Goal: Task Accomplishment & Management: Complete application form

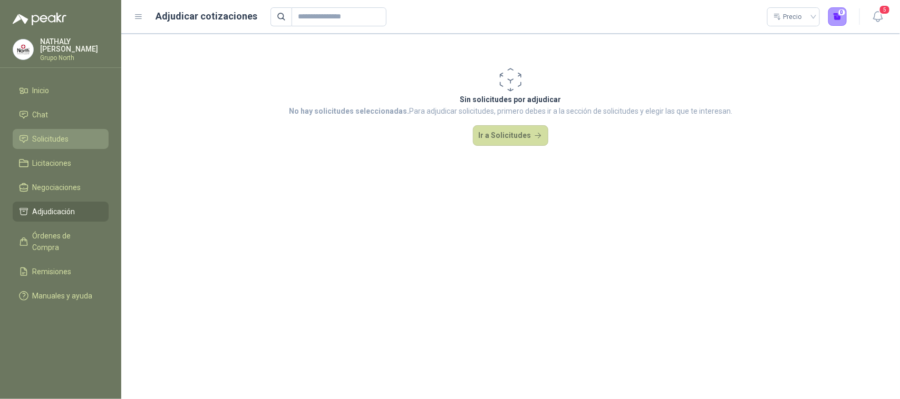
click at [48, 135] on span "Solicitudes" at bounding box center [51, 139] width 36 height 12
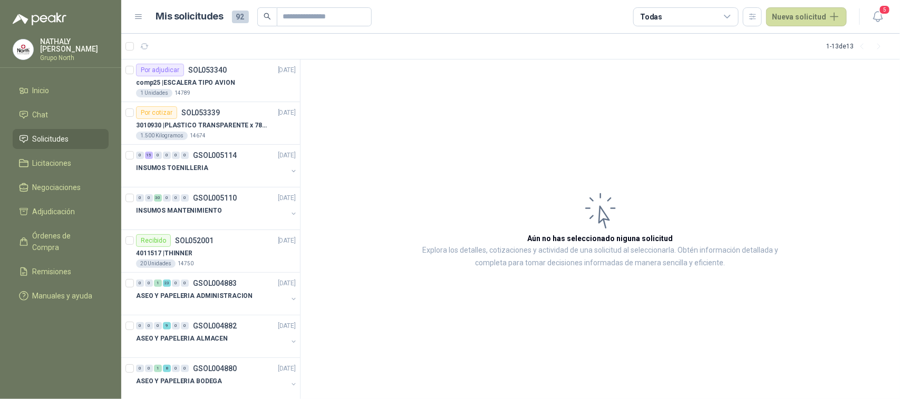
click at [134, 22] on div "Mis solicitudes 92 Todas Nueva solicitud" at bounding box center [490, 16] width 713 height 19
click at [138, 16] on icon at bounding box center [138, 17] width 6 height 4
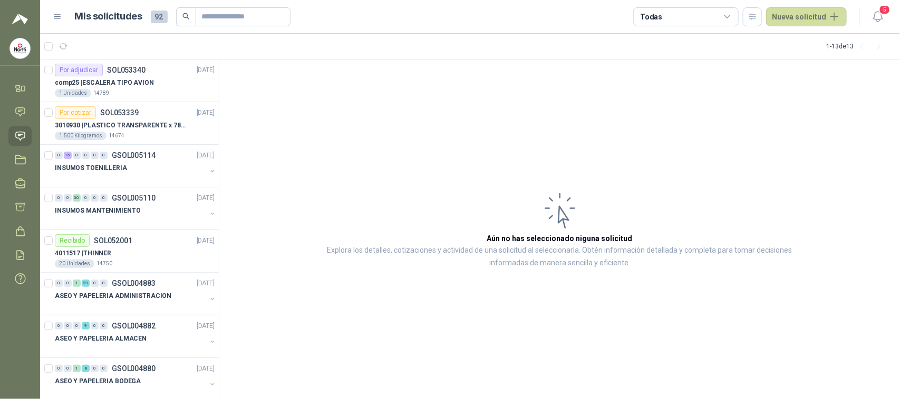
click at [59, 19] on icon at bounding box center [57, 16] width 9 height 9
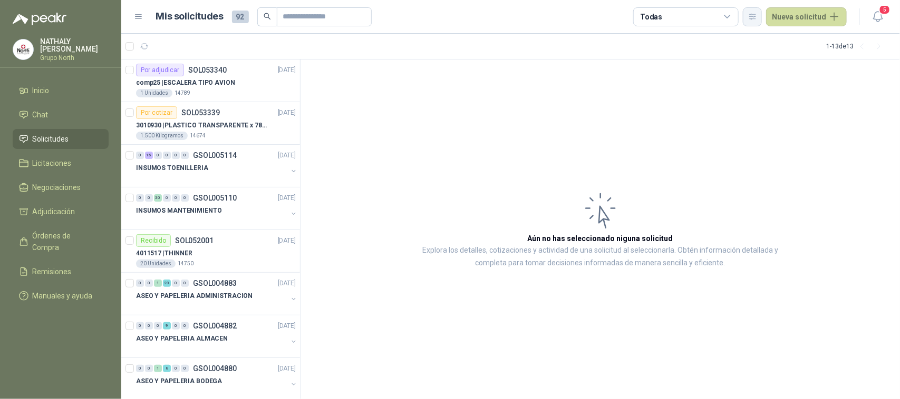
click at [756, 14] on icon "button" at bounding box center [752, 16] width 9 height 9
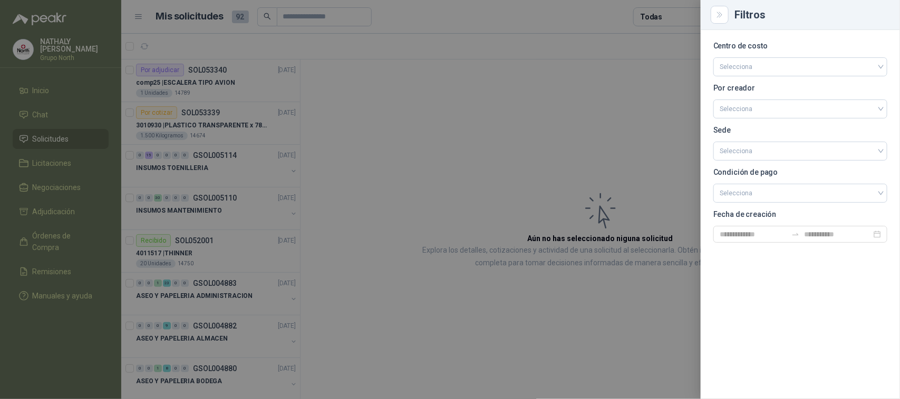
click at [421, 8] on div at bounding box center [450, 199] width 900 height 399
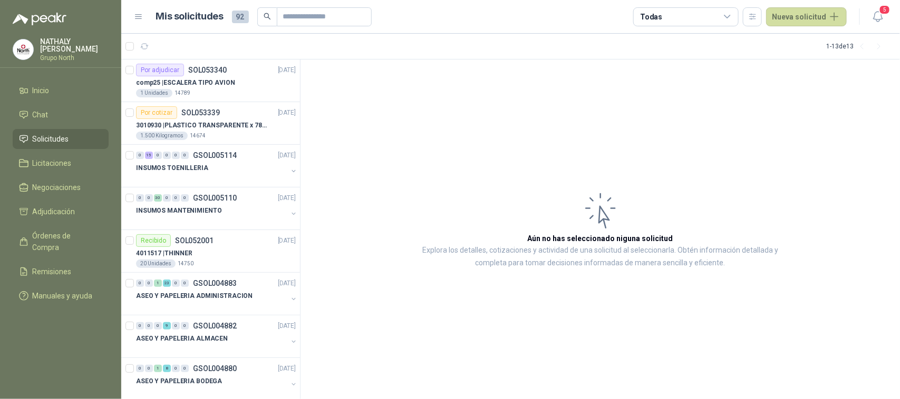
click at [272, 16] on span at bounding box center [267, 16] width 20 height 19
click at [222, 157] on p "GSOL005114" at bounding box center [215, 155] width 44 height 7
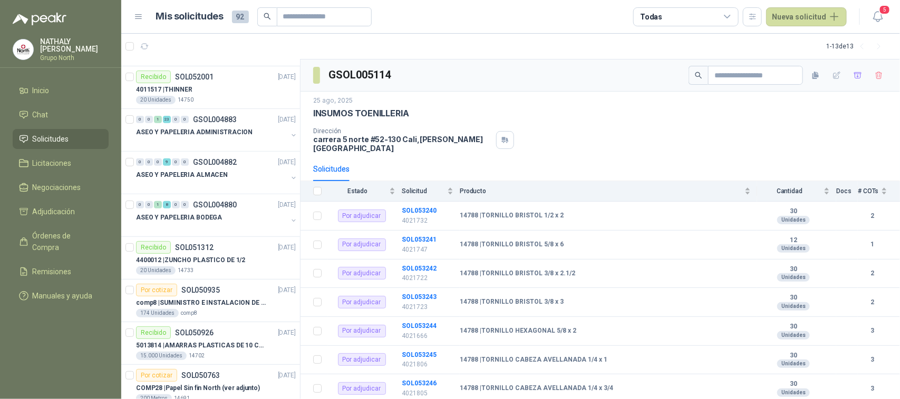
scroll to position [98, 0]
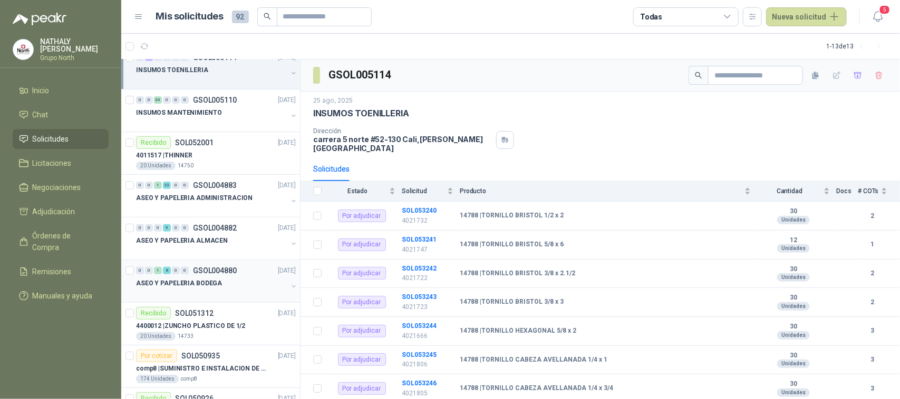
click at [278, 283] on div "ASEO Y PAPELERIA BODEGA" at bounding box center [211, 283] width 151 height 13
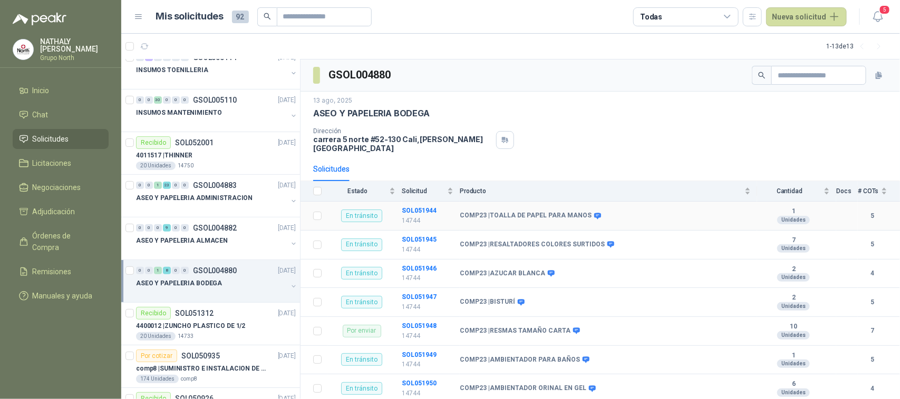
click at [361, 210] on div "En tránsito" at bounding box center [361, 216] width 41 height 13
click at [357, 188] on span "Estado" at bounding box center [357, 191] width 59 height 7
click at [359, 188] on span "Estado" at bounding box center [357, 191] width 59 height 7
click at [559, 119] on div "ASEO Y PAPELERIA BODEGA" at bounding box center [600, 113] width 574 height 11
click at [289, 243] on button "button" at bounding box center [293, 244] width 8 height 8
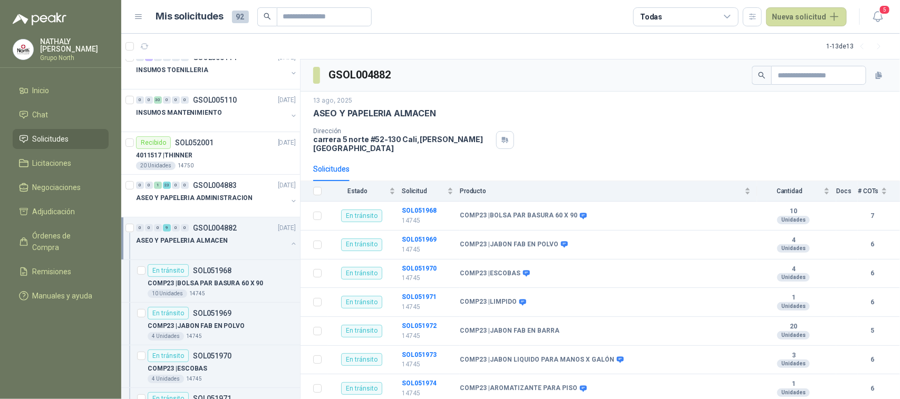
click at [289, 241] on button "button" at bounding box center [293, 244] width 8 height 8
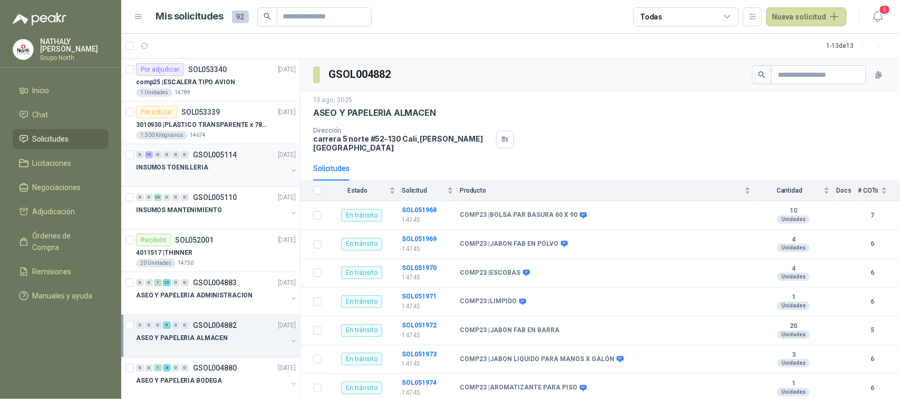
click at [214, 174] on div at bounding box center [211, 178] width 151 height 8
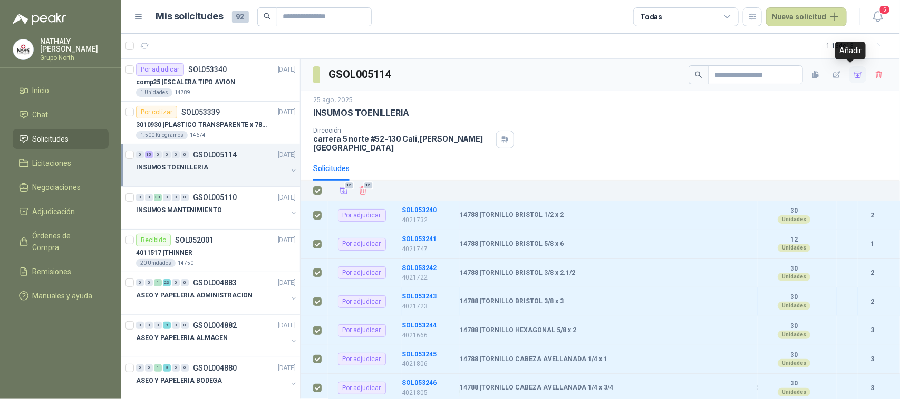
click at [854, 73] on icon "button" at bounding box center [857, 75] width 7 height 6
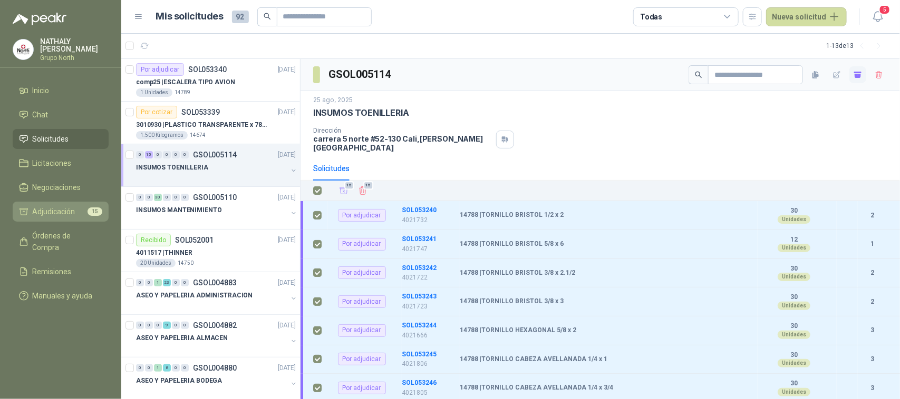
click at [71, 206] on span "Adjudicación" at bounding box center [54, 212] width 43 height 12
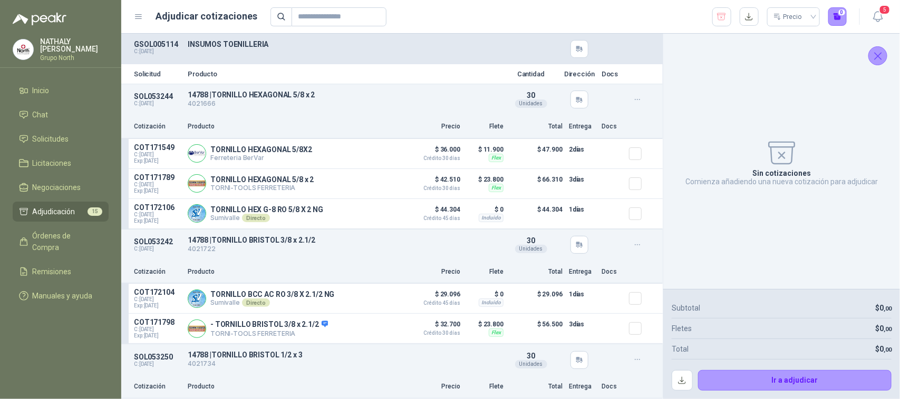
click at [881, 54] on icon "Cerrar" at bounding box center [877, 56] width 13 height 13
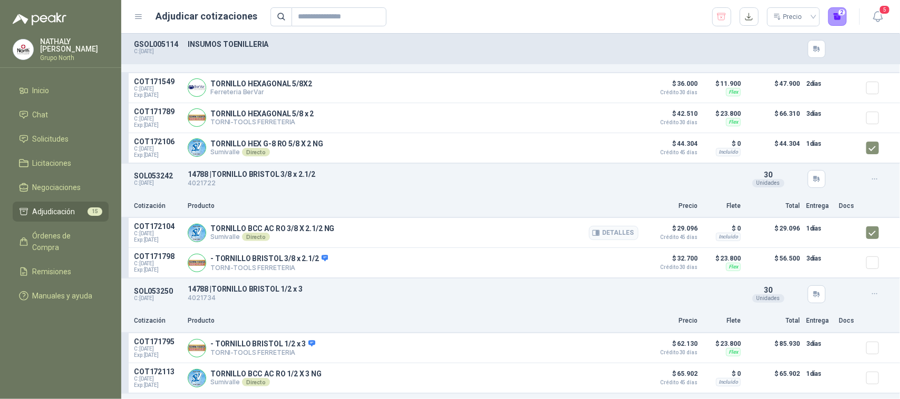
scroll to position [132, 0]
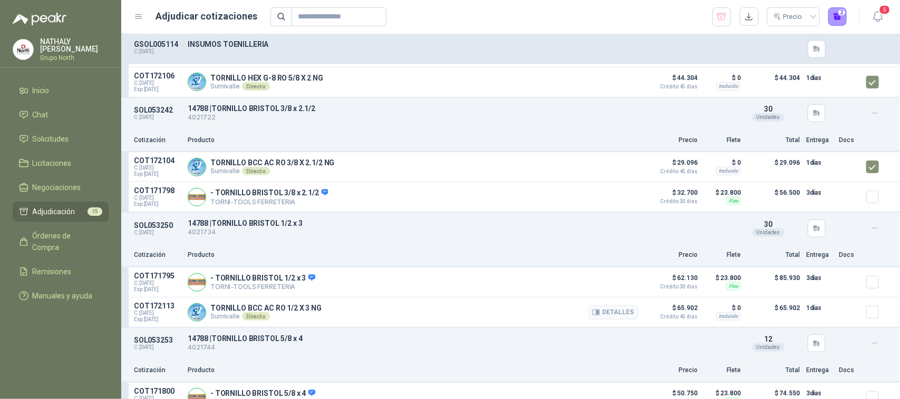
click at [871, 319] on div at bounding box center [876, 312] width 21 height 21
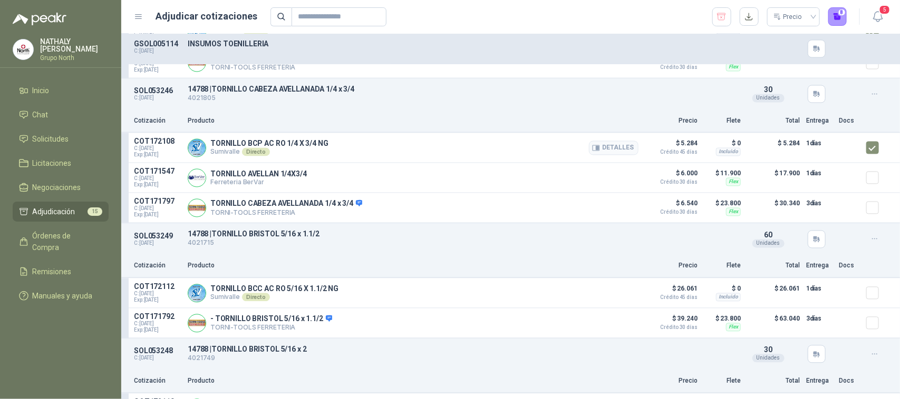
scroll to position [922, 0]
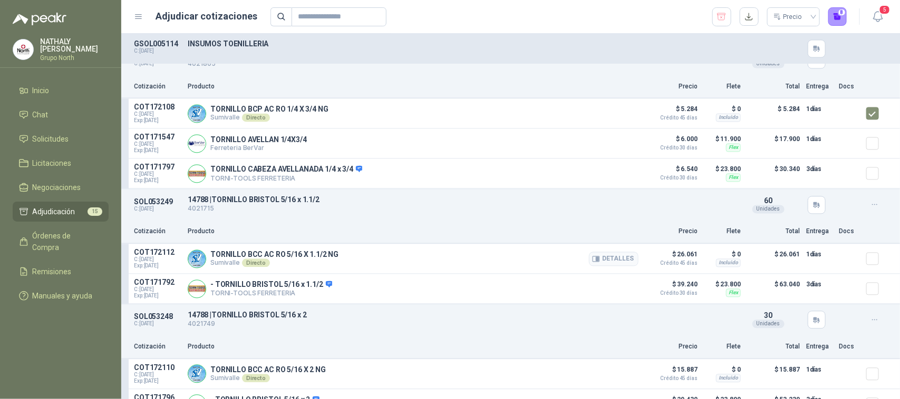
click at [866, 258] on div at bounding box center [876, 259] width 21 height 21
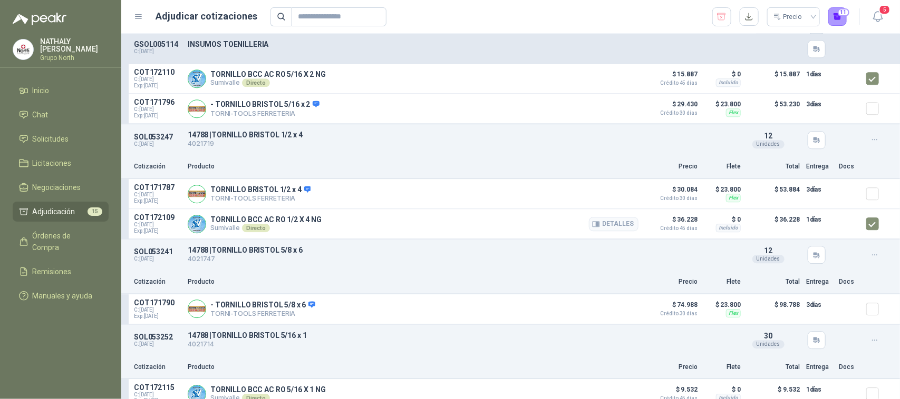
scroll to position [1252, 0]
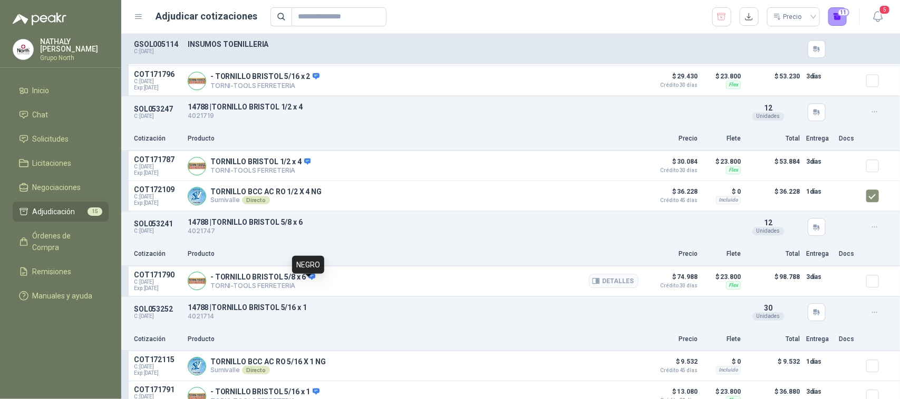
click at [309, 281] on icon at bounding box center [312, 277] width 8 height 8
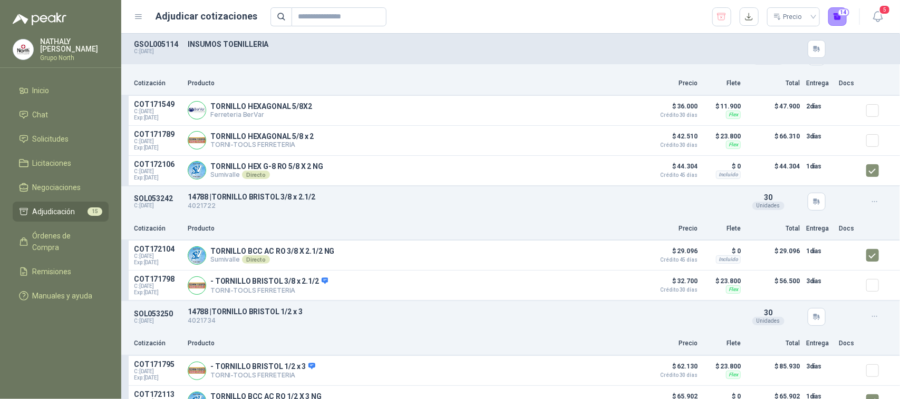
scroll to position [0, 0]
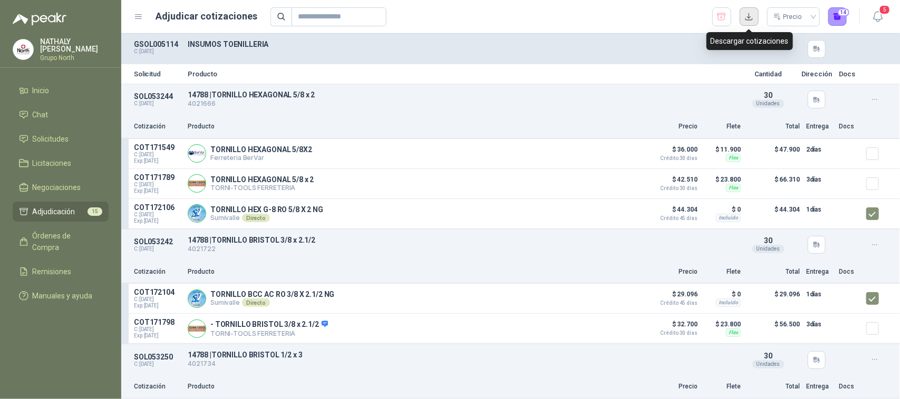
click at [752, 18] on button "button" at bounding box center [748, 16] width 19 height 19
click at [836, 25] on button "14" at bounding box center [837, 16] width 19 height 19
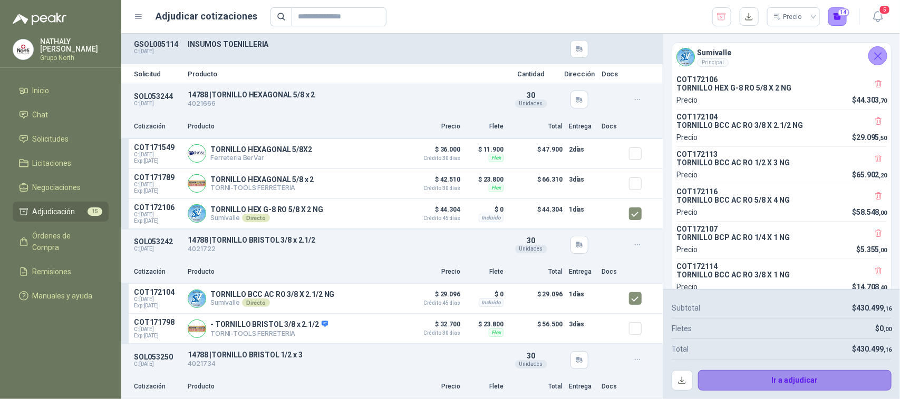
click at [771, 383] on button "Ir a adjudicar" at bounding box center [795, 381] width 194 height 21
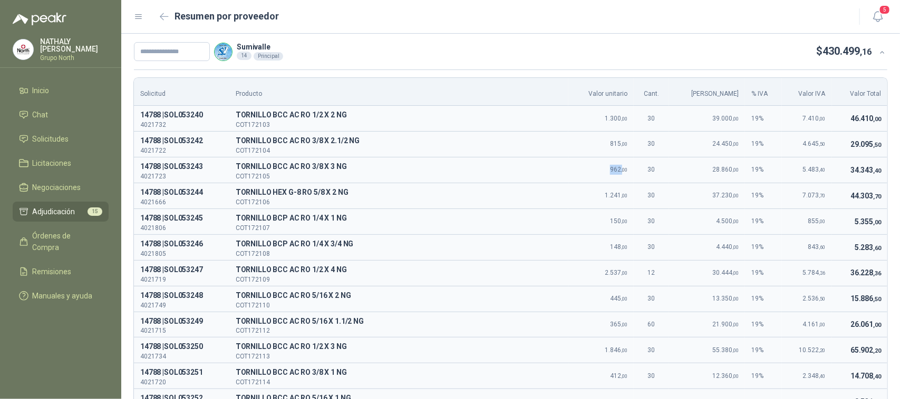
drag, startPoint x: 614, startPoint y: 168, endPoint x: 626, endPoint y: 166, distance: 11.7
click at [626, 166] on td "962 ,00" at bounding box center [600, 170] width 65 height 26
click at [614, 172] on span "962 ,00" at bounding box center [618, 169] width 17 height 7
drag, startPoint x: 614, startPoint y: 172, endPoint x: 625, endPoint y: 167, distance: 12.0
click at [625, 167] on span "962 ,00" at bounding box center [618, 169] width 17 height 7
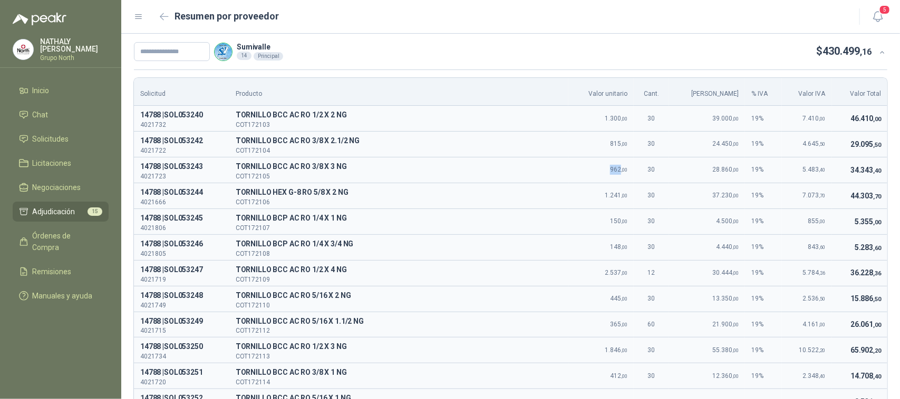
copy span "962"
drag, startPoint x: 609, startPoint y: 196, endPoint x: 626, endPoint y: 196, distance: 16.9
click at [626, 196] on span "1.241 ,00" at bounding box center [616, 195] width 23 height 7
copy span "1.241 ,"
drag, startPoint x: 615, startPoint y: 224, endPoint x: 623, endPoint y: 223, distance: 8.5
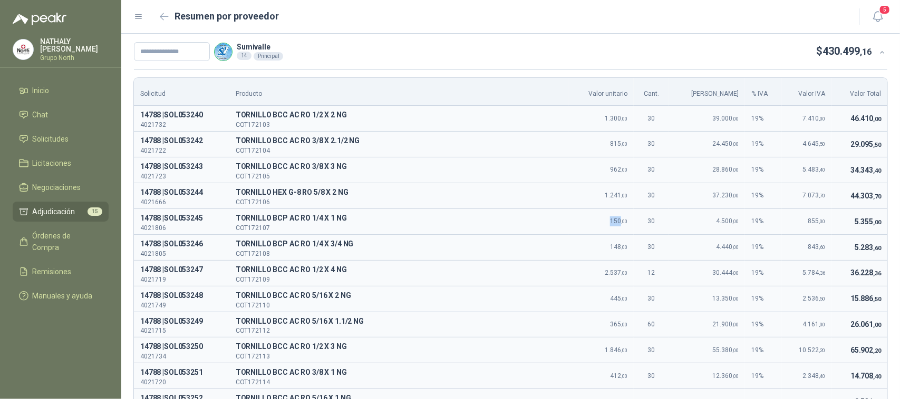
click at [623, 223] on span "150 ,00" at bounding box center [618, 221] width 17 height 7
copy span "150"
drag, startPoint x: 614, startPoint y: 248, endPoint x: 623, endPoint y: 248, distance: 9.5
click at [623, 248] on span "148 ,00" at bounding box center [618, 246] width 17 height 7
copy span "148"
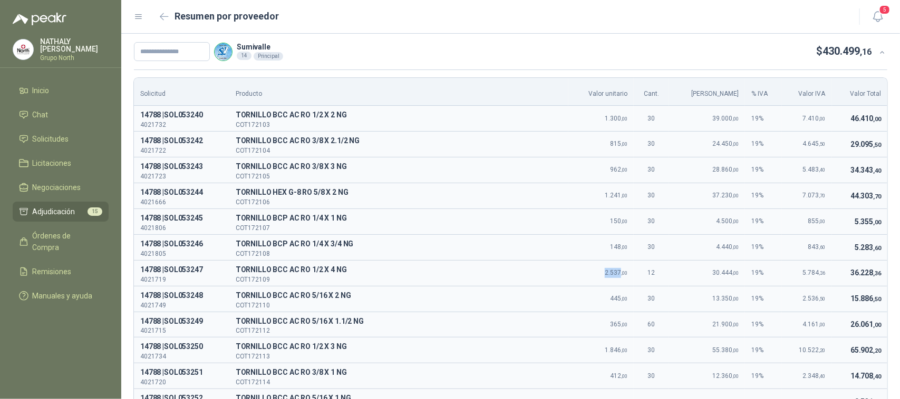
drag, startPoint x: 609, startPoint y: 277, endPoint x: 623, endPoint y: 274, distance: 15.0
click at [623, 274] on span "2.537 ,00" at bounding box center [616, 272] width 23 height 7
copy span "2.537"
drag, startPoint x: 614, startPoint y: 299, endPoint x: 623, endPoint y: 299, distance: 9.0
click at [623, 299] on span "445 ,00" at bounding box center [618, 298] width 17 height 7
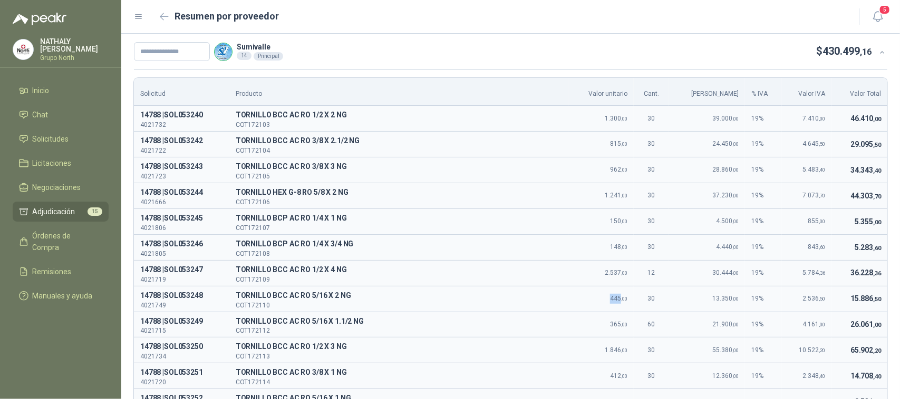
copy span "445"
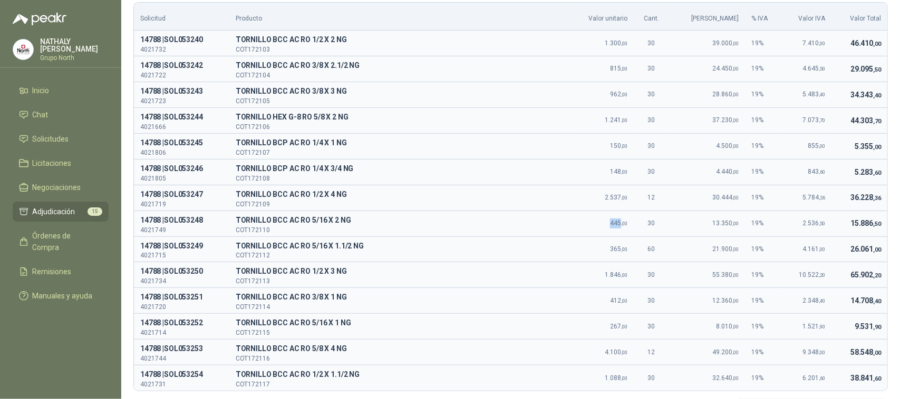
scroll to position [132, 0]
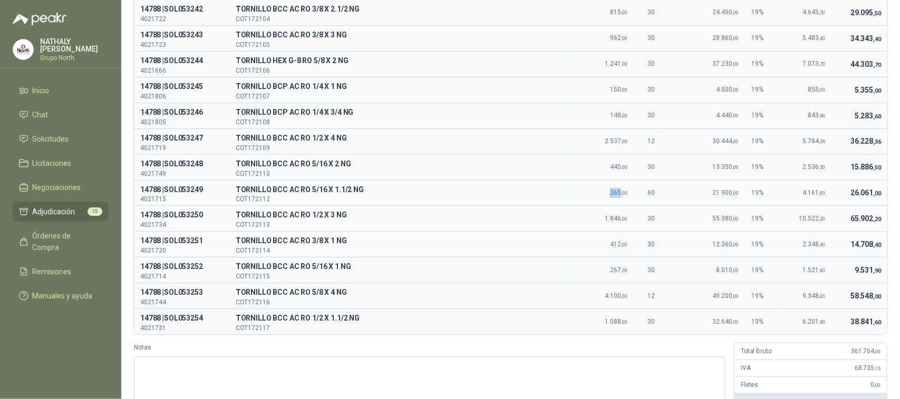
drag, startPoint x: 614, startPoint y: 192, endPoint x: 623, endPoint y: 192, distance: 9.0
click at [623, 192] on span "365 ,00" at bounding box center [618, 192] width 17 height 7
copy span "365"
drag, startPoint x: 607, startPoint y: 220, endPoint x: 625, endPoint y: 219, distance: 18.0
click at [625, 219] on td "1.846 ,00" at bounding box center [600, 219] width 65 height 26
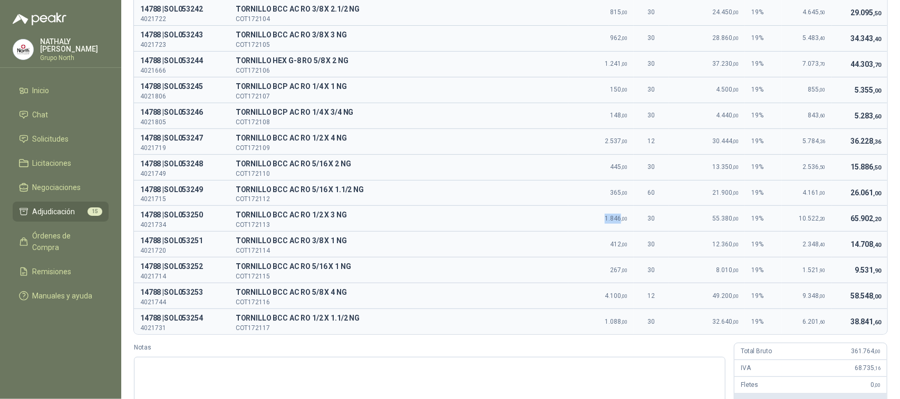
copy span "1.846"
drag, startPoint x: 615, startPoint y: 245, endPoint x: 625, endPoint y: 245, distance: 10.0
click at [625, 245] on span "412 ,00" at bounding box center [618, 244] width 17 height 7
copy span "412"
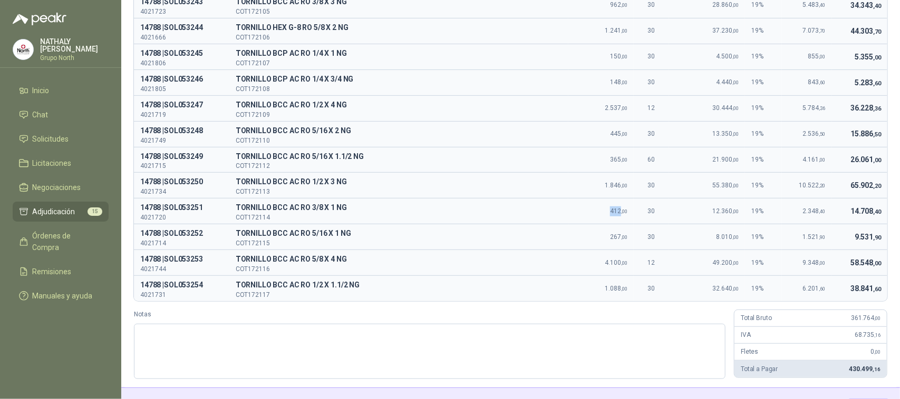
scroll to position [197, 0]
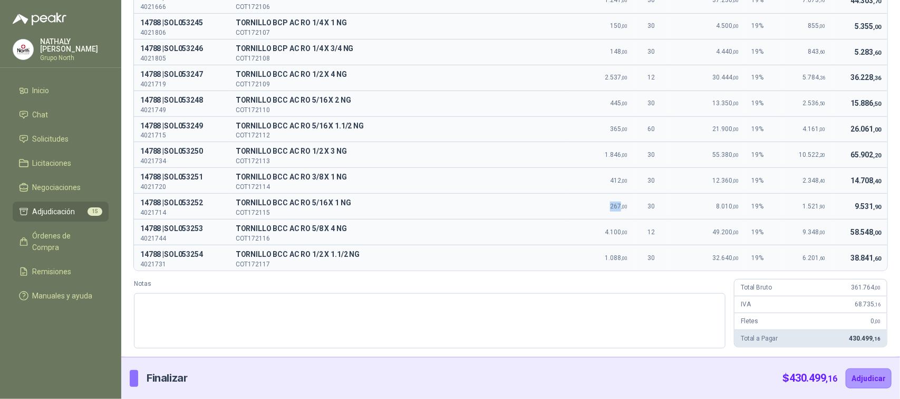
drag, startPoint x: 614, startPoint y: 206, endPoint x: 623, endPoint y: 206, distance: 9.0
click at [623, 206] on span "267 ,00" at bounding box center [618, 206] width 17 height 7
copy span "267"
drag, startPoint x: 609, startPoint y: 232, endPoint x: 625, endPoint y: 233, distance: 15.8
click at [625, 233] on span "4.100 ,00" at bounding box center [616, 232] width 23 height 7
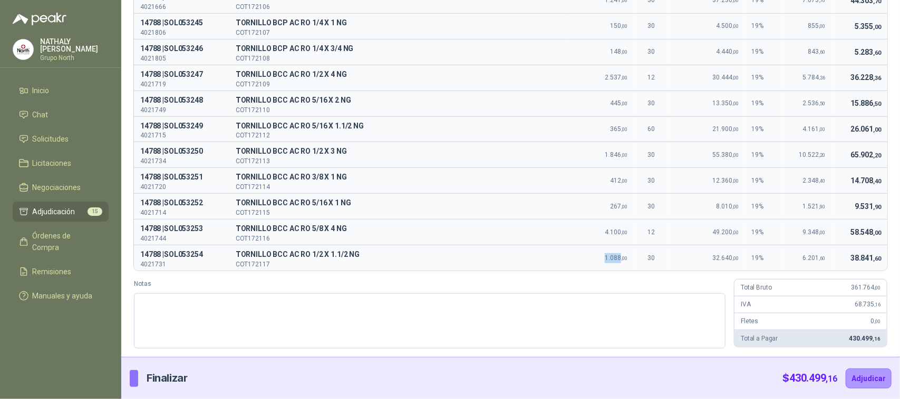
drag, startPoint x: 610, startPoint y: 257, endPoint x: 623, endPoint y: 256, distance: 13.7
click at [623, 256] on span "1.088 ,00" at bounding box center [616, 258] width 23 height 7
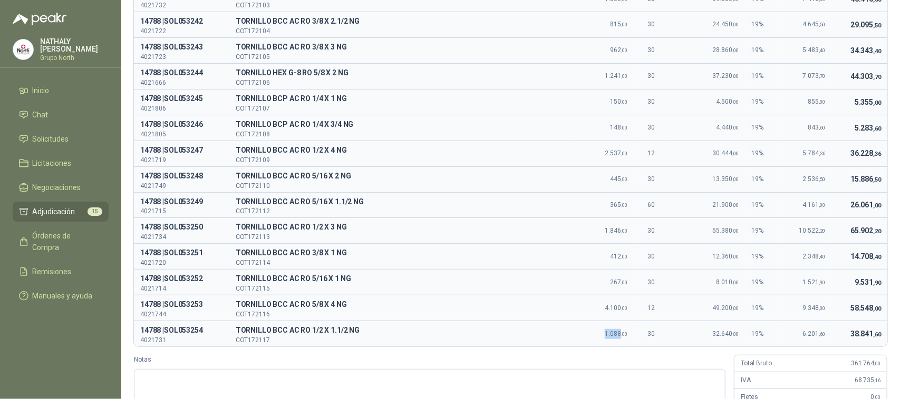
scroll to position [0, 0]
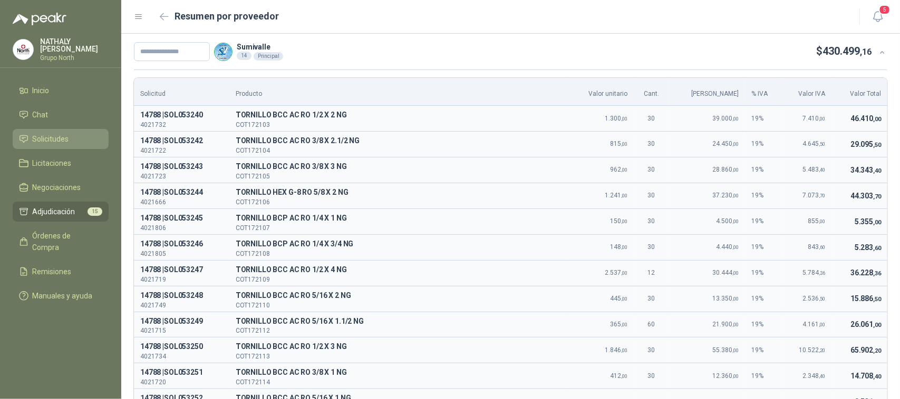
click at [61, 140] on span "Solicitudes" at bounding box center [51, 139] width 36 height 12
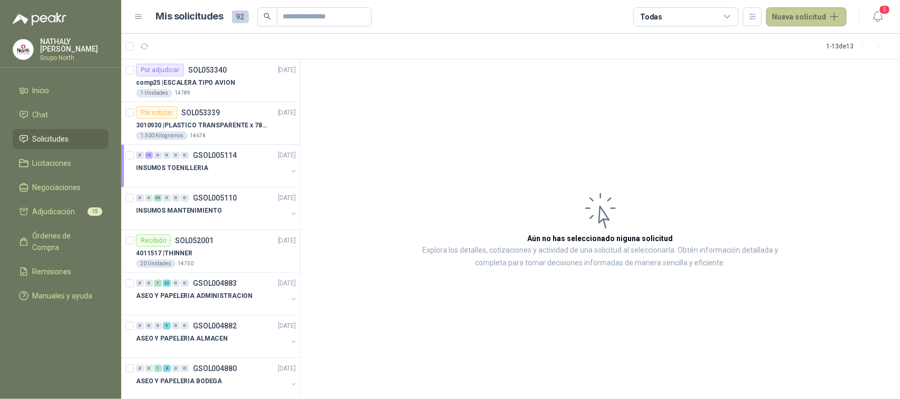
click at [803, 16] on button "Nueva solicitud" at bounding box center [806, 16] width 81 height 19
click at [804, 60] on link "Solicitud grupal" at bounding box center [819, 60] width 90 height 18
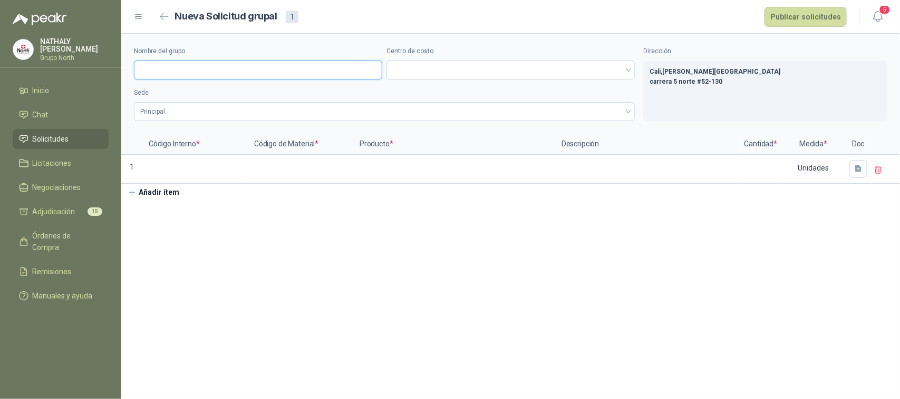
click at [172, 66] on input "Nombre del grupo" at bounding box center [258, 70] width 248 height 19
type input "*"
click at [457, 64] on span at bounding box center [511, 70] width 236 height 16
type input "**********"
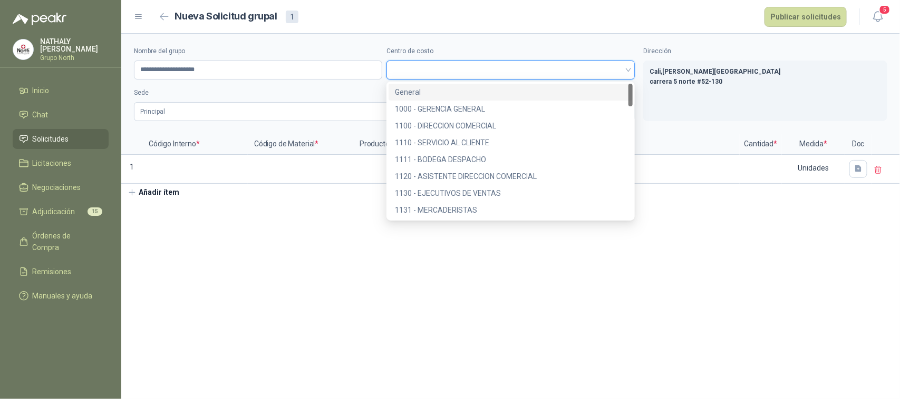
scroll to position [132, 0]
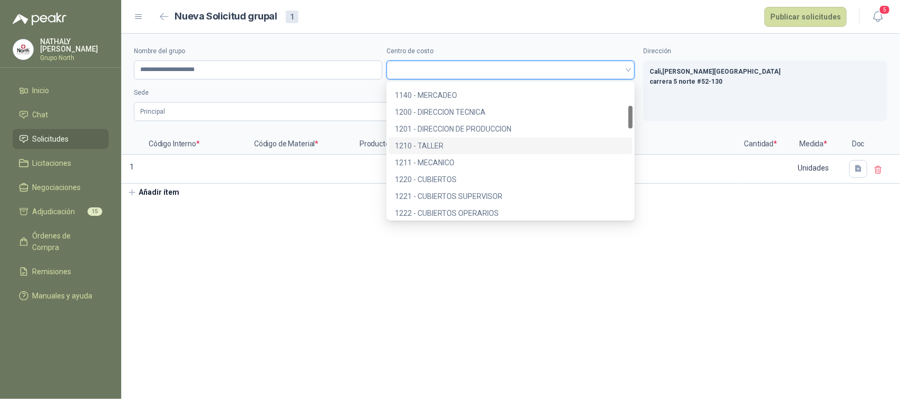
click at [446, 141] on div "1210 - TALLER" at bounding box center [510, 146] width 231 height 12
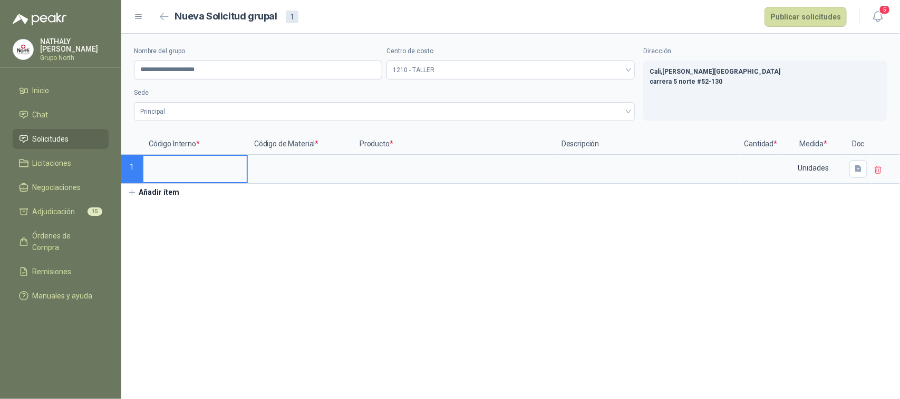
click at [181, 164] on input at bounding box center [194, 166] width 103 height 21
click at [186, 163] on input at bounding box center [194, 166] width 103 height 21
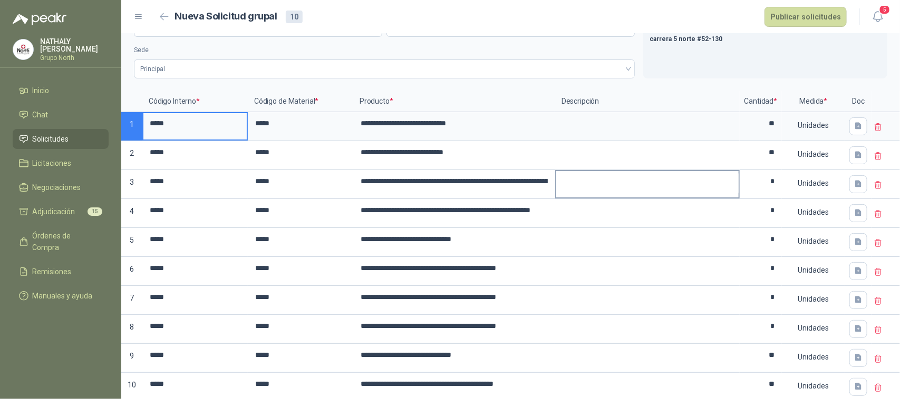
scroll to position [66, 0]
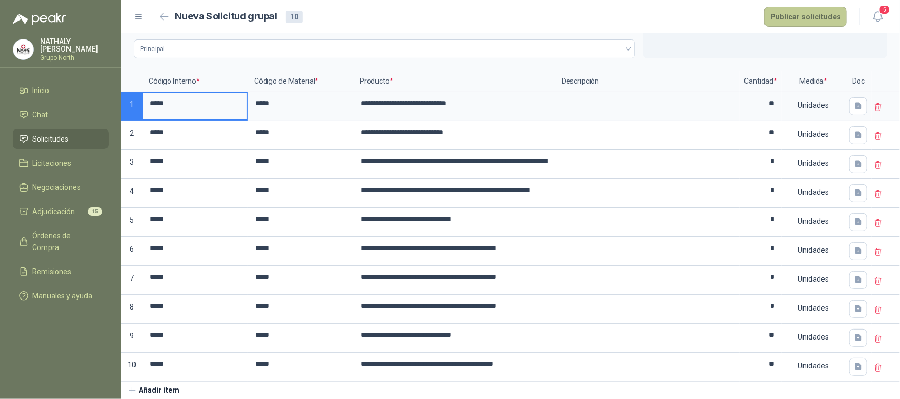
click at [818, 14] on button "Publicar solicitudes" at bounding box center [805, 17] width 82 height 20
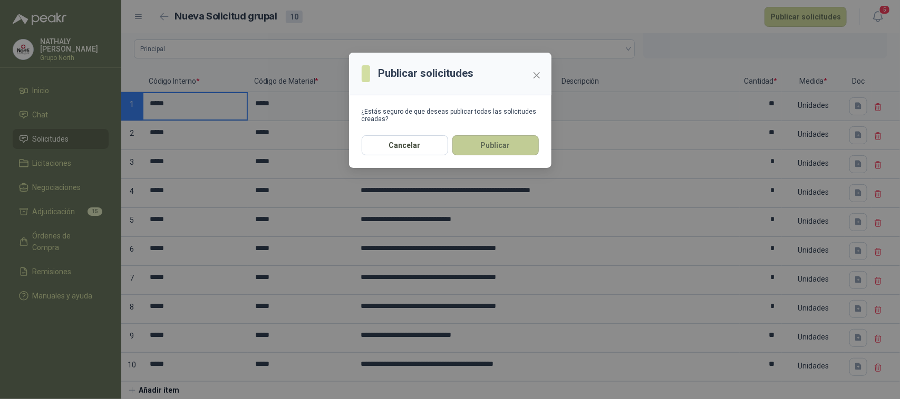
click at [492, 151] on button "Publicar" at bounding box center [495, 145] width 86 height 20
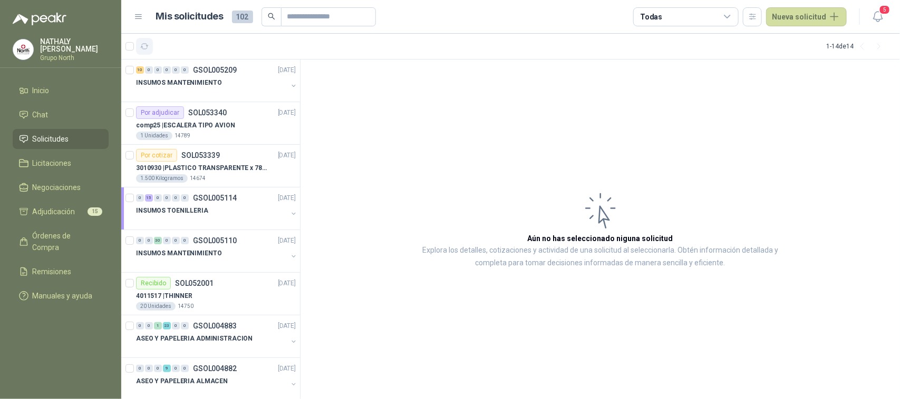
click at [148, 50] on icon "button" at bounding box center [144, 46] width 9 height 9
